Goal: Information Seeking & Learning: Learn about a topic

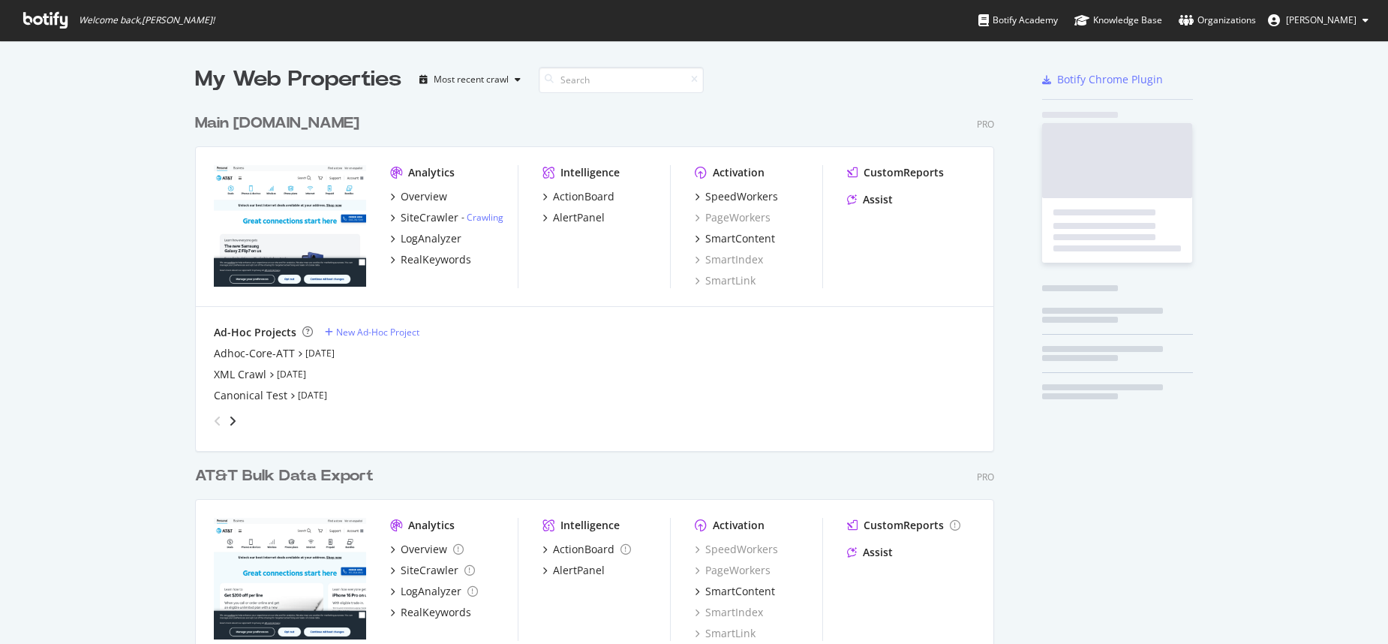
scroll to position [604, 800]
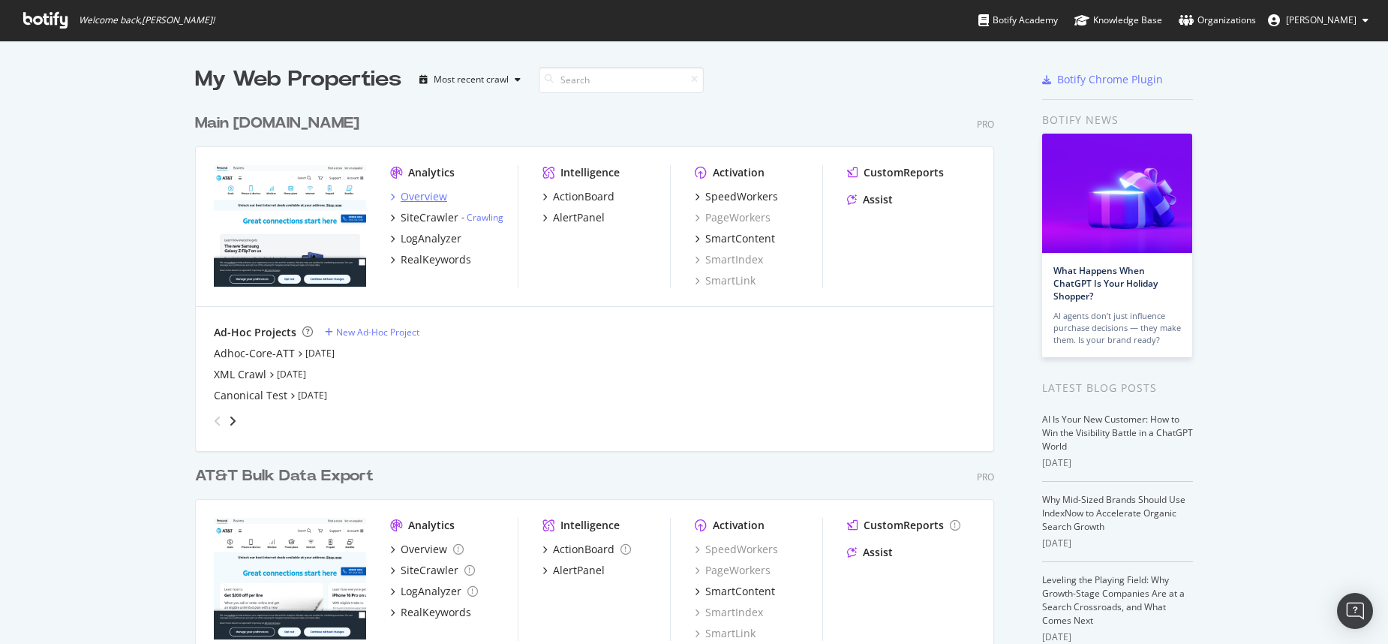
click at [425, 195] on div "Overview" at bounding box center [424, 196] width 47 height 15
